Goal: Information Seeking & Learning: Learn about a topic

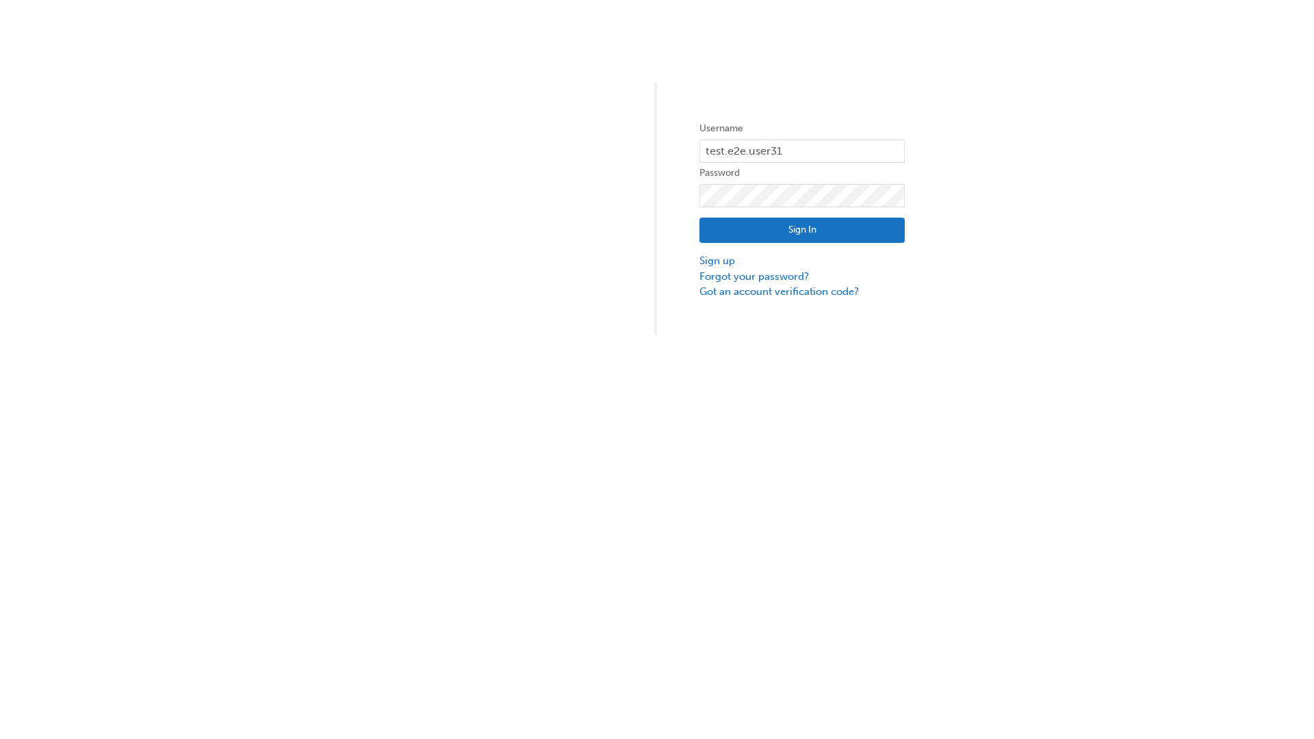
type input "test.e2e.user31"
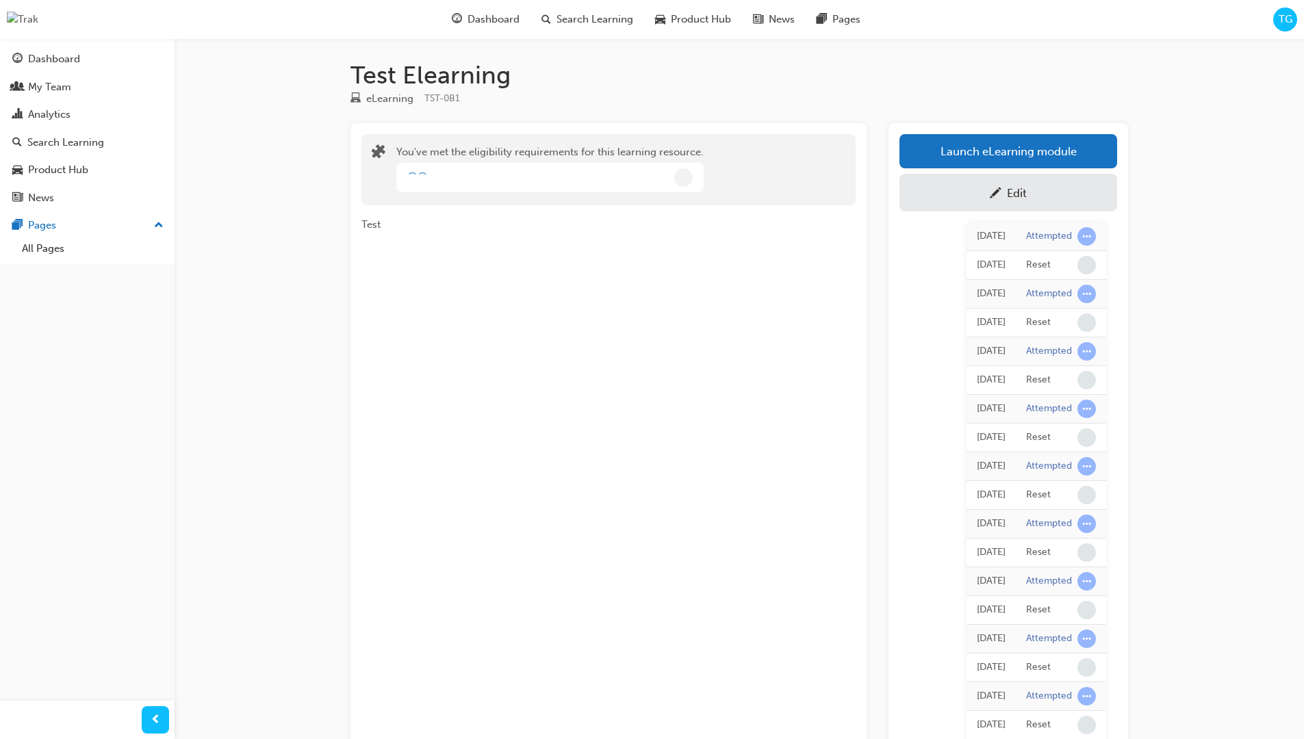
scroll to position [122, 0]
